Goal: Task Accomplishment & Management: Use online tool/utility

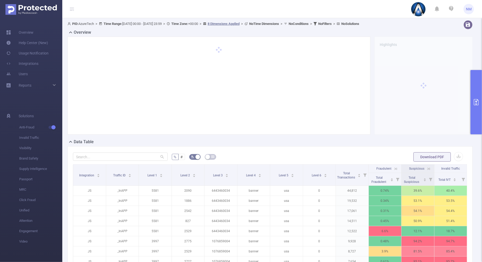
click at [481, 95] on button "primary" at bounding box center [475, 102] width 11 height 64
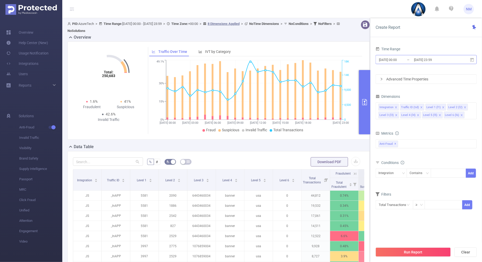
click at [425, 61] on input "[DATE] 23:59" at bounding box center [434, 59] width 42 height 7
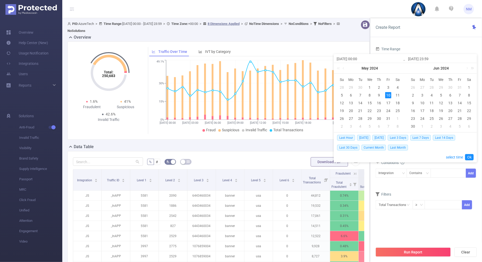
click at [472, 68] on link at bounding box center [471, 68] width 7 height 10
click at [411, 66] on link at bounding box center [410, 68] width 7 height 10
click at [466, 68] on link at bounding box center [466, 68] width 5 height 10
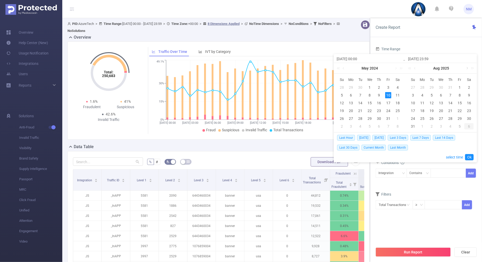
click at [466, 68] on link at bounding box center [466, 68] width 5 height 10
click at [415, 70] on link at bounding box center [415, 68] width 5 height 10
click at [467, 68] on link at bounding box center [466, 68] width 5 height 10
click at [420, 87] on div "1" at bounding box center [422, 87] width 6 height 6
click at [461, 88] on div "5" at bounding box center [459, 87] width 6 height 6
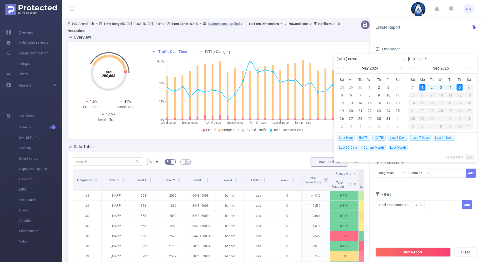
type input "[DATE] 00:00"
type input "[DATE] 23:59"
type input "[DATE] 00:00"
type input "[DATE] 23:59"
click at [469, 156] on link "Ok" at bounding box center [469, 157] width 9 height 6
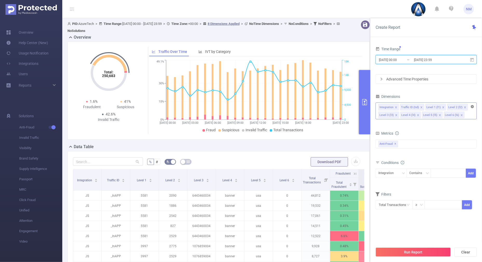
click at [472, 106] on icon "icon: close-circle" at bounding box center [472, 106] width 3 height 3
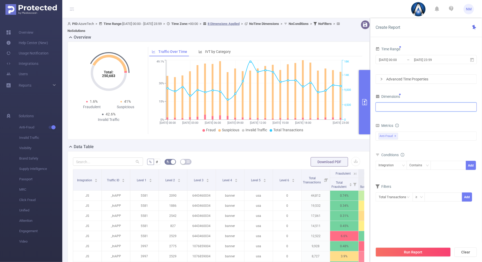
click at [450, 106] on div at bounding box center [425, 107] width 95 height 9
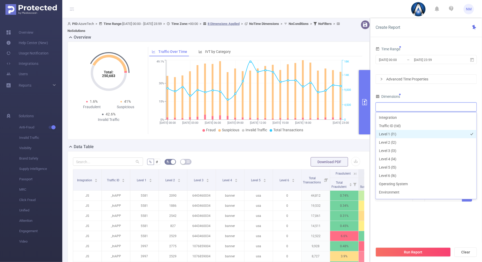
click at [398, 135] on li "Level 1 (l1)" at bounding box center [426, 134] width 101 height 8
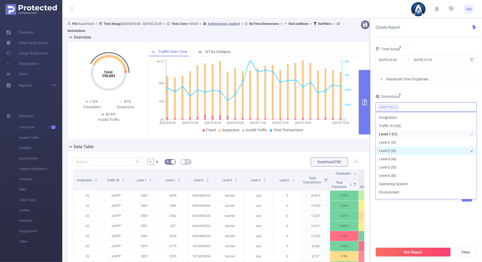
click at [394, 149] on li "Level 3 (l3)" at bounding box center [426, 151] width 101 height 8
click at [427, 91] on div "Time Range [DATE] 00:00 _ [DATE] 23:59 Advanced Time Properties Dimensions Leve…" at bounding box center [425, 126] width 101 height 163
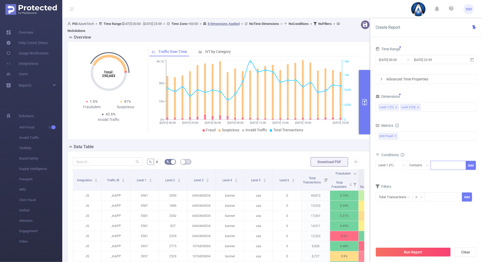
click at [435, 165] on input at bounding box center [434, 165] width 2 height 7
type input "22045"
click at [472, 162] on button "Add" at bounding box center [471, 165] width 10 height 9
click at [401, 163] on div "Level 3 (l3)" at bounding box center [391, 165] width 26 height 9
click at [389, 177] on li "Level 1 (l1)" at bounding box center [390, 175] width 31 height 8
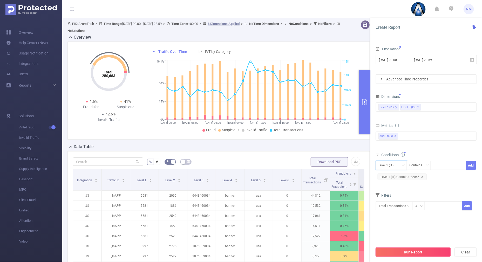
click at [392, 250] on button "Run Report" at bounding box center [412, 251] width 75 height 9
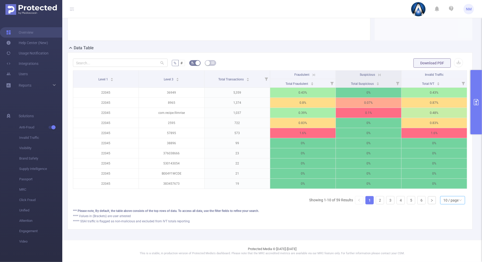
scroll to position [98, 0]
click at [443, 199] on div "10 / page" at bounding box center [450, 200] width 15 height 8
click at [443, 175] on li "30 / page" at bounding box center [447, 179] width 25 height 8
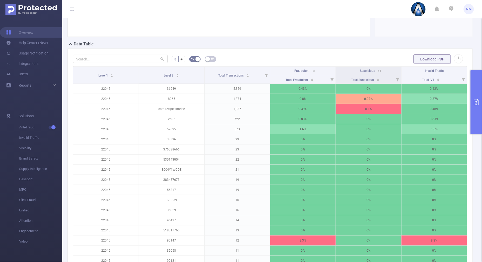
click at [311, 69] on icon at bounding box center [313, 71] width 5 height 5
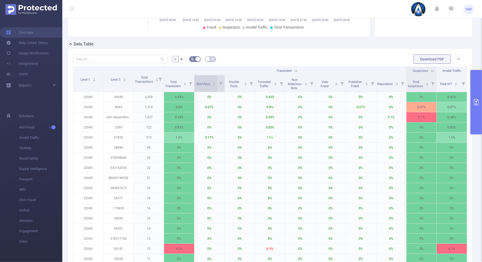
click at [214, 82] on div "Bot/Virus" at bounding box center [206, 83] width 19 height 5
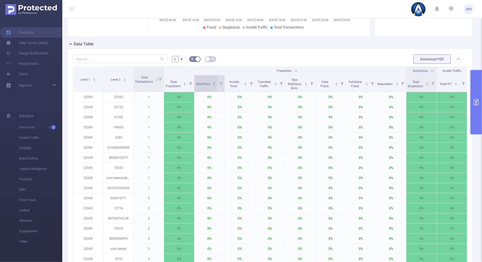
click at [213, 85] on icon "icon: caret-down" at bounding box center [214, 85] width 3 height 3
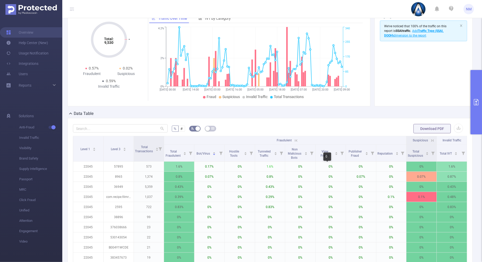
scroll to position [0, 0]
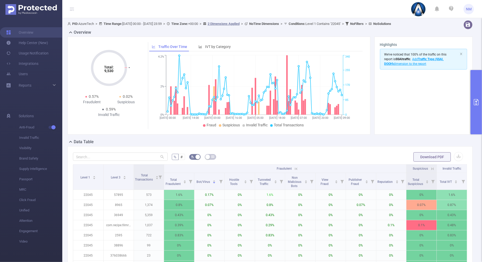
click at [479, 125] on button "primary" at bounding box center [475, 102] width 11 height 64
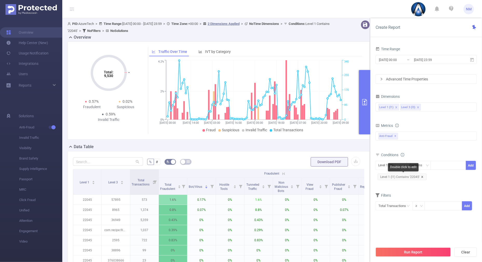
click at [421, 176] on icon "icon: close" at bounding box center [422, 177] width 3 height 3
click at [445, 166] on div at bounding box center [448, 165] width 30 height 9
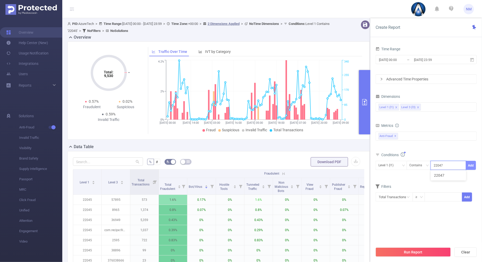
type input "22047"
click at [471, 164] on button "Add" at bounding box center [471, 165] width 10 height 9
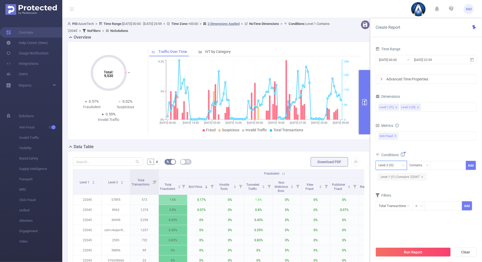
click at [399, 165] on div "Level 3 (l3)" at bounding box center [391, 165] width 26 height 9
click at [387, 177] on li "Level 1 (l1)" at bounding box center [390, 175] width 31 height 8
click at [399, 249] on button "Run Report" at bounding box center [412, 251] width 75 height 9
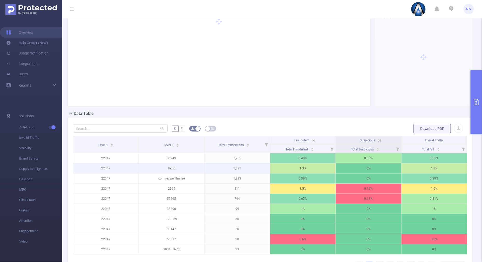
scroll to position [65, 0]
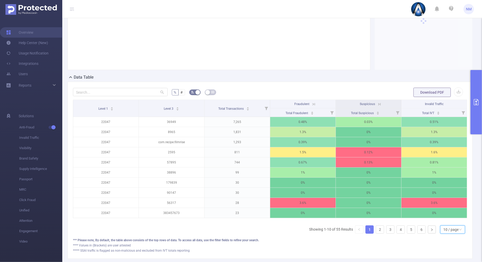
click at [447, 233] on div "10 / page" at bounding box center [450, 230] width 15 height 8
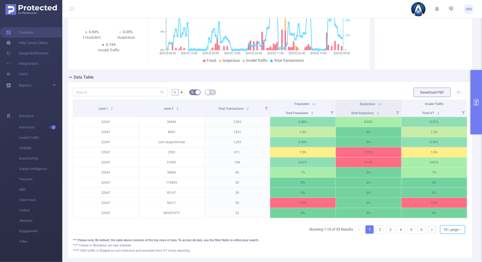
drag, startPoint x: 444, startPoint y: 234, endPoint x: 441, endPoint y: 218, distance: 15.5
click at [444, 233] on div "10 / page" at bounding box center [450, 230] width 15 height 8
click at [441, 210] on li "30 / page" at bounding box center [447, 208] width 25 height 8
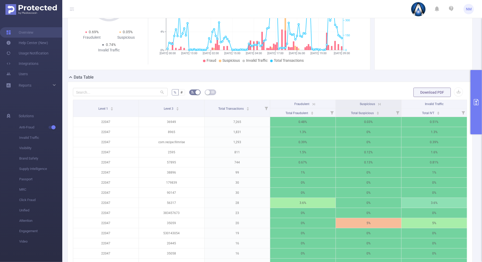
click at [311, 103] on icon at bounding box center [313, 104] width 5 height 5
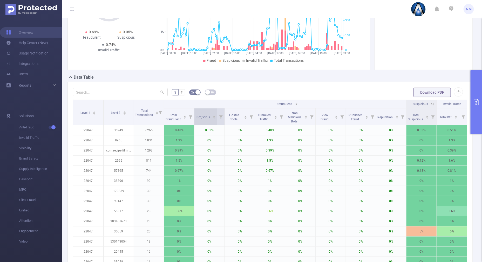
click at [213, 115] on icon "icon: caret-up" at bounding box center [214, 116] width 3 height 3
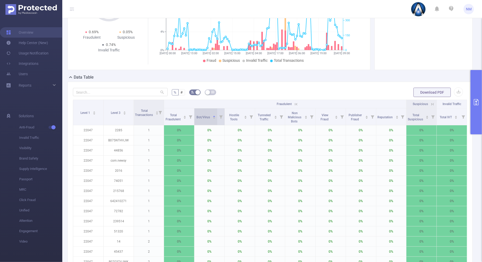
click at [213, 118] on icon "icon: caret-down" at bounding box center [214, 118] width 3 height 3
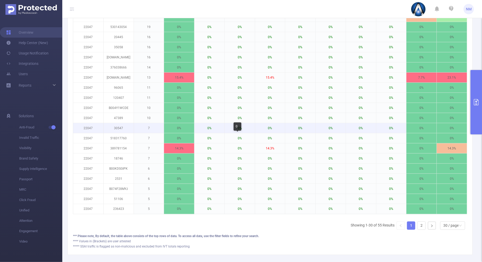
scroll to position [308, 0]
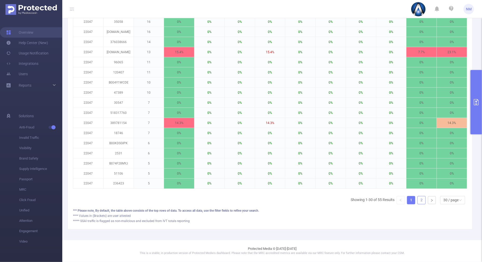
click at [419, 201] on link "2" at bounding box center [421, 200] width 8 height 8
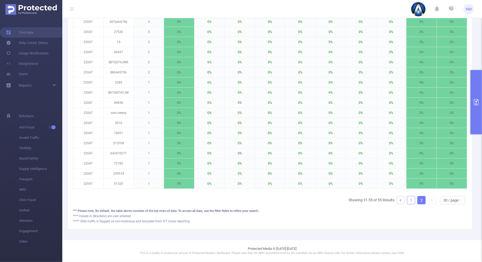
click at [407, 197] on link "1" at bounding box center [411, 200] width 8 height 8
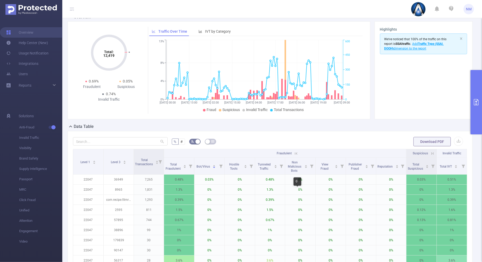
scroll to position [0, 0]
